Goal: Check status

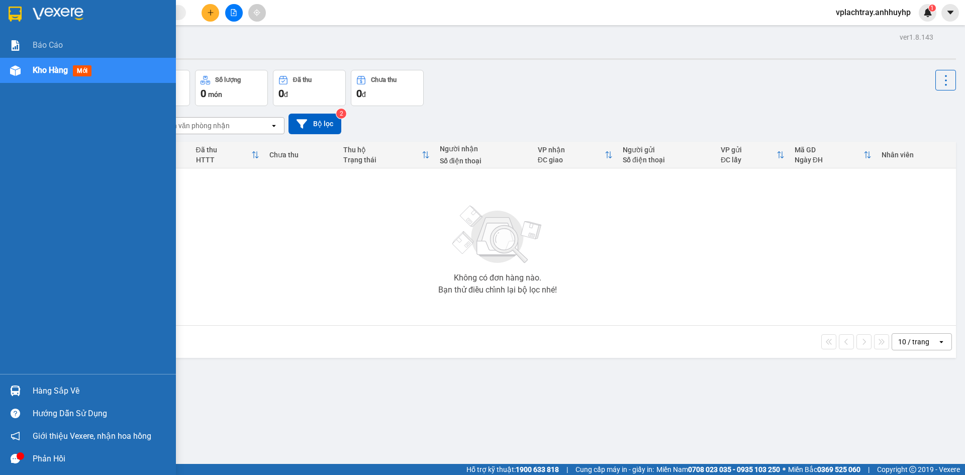
click at [73, 391] on div "Hàng sắp về" at bounding box center [101, 391] width 136 height 15
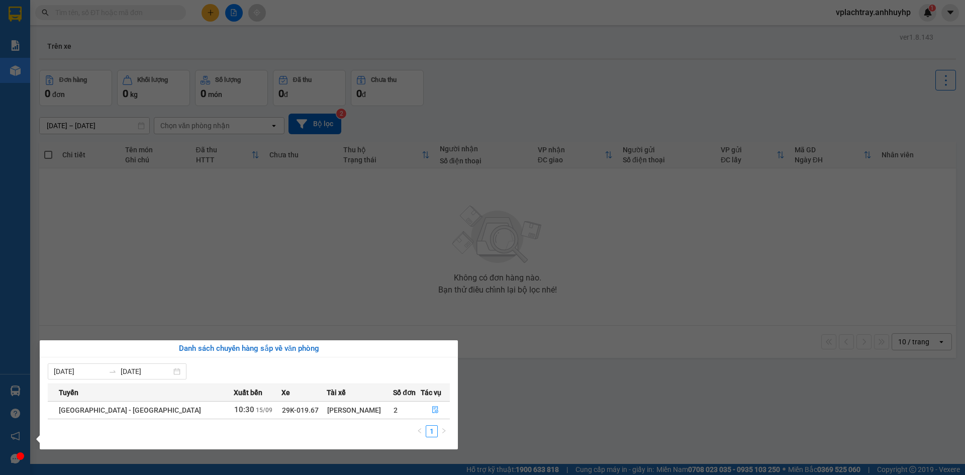
click at [282, 412] on span "29K-019.67" at bounding box center [300, 410] width 37 height 8
click at [427, 407] on button "button" at bounding box center [435, 410] width 28 height 16
